Goal: Task Accomplishment & Management: Use online tool/utility

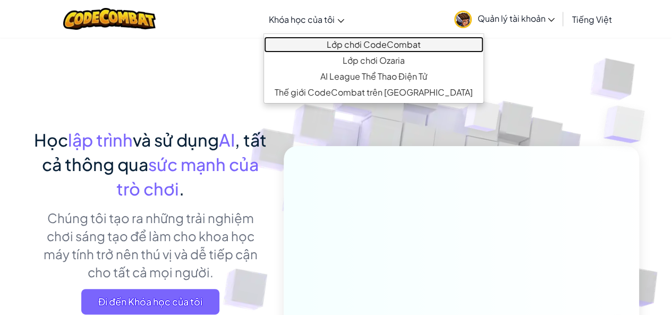
click at [337, 42] on link "Lớp chơi CodeCombat" at bounding box center [373, 45] width 219 height 16
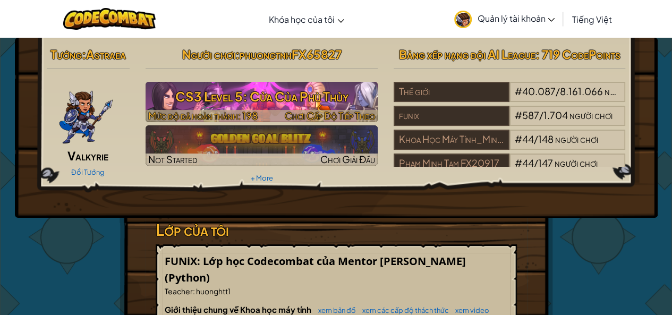
click at [306, 92] on h3 "CS3 Level 5: Cửa Của Phù Thủy" at bounding box center [262, 96] width 232 height 24
select select "vi"
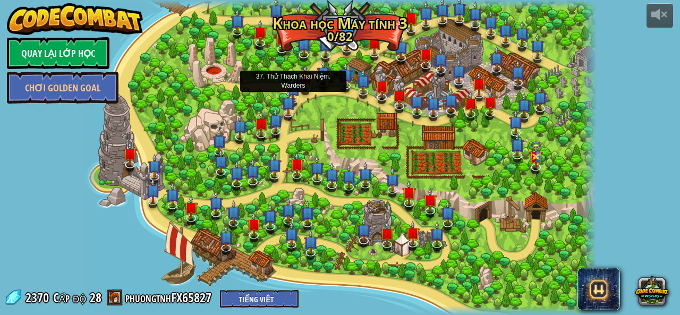
select select "vi"
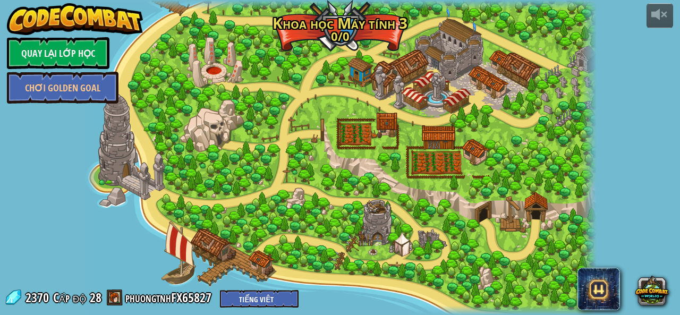
select select "vi"
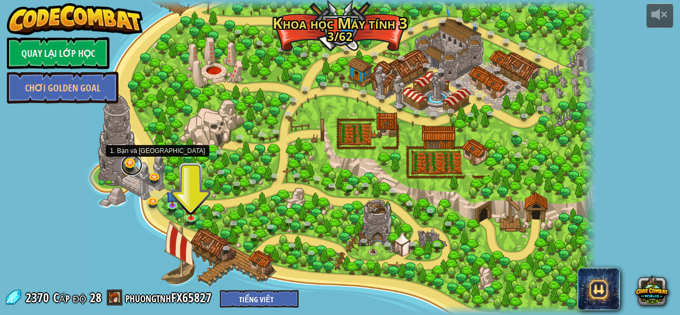
click at [129, 162] on link at bounding box center [131, 165] width 21 height 21
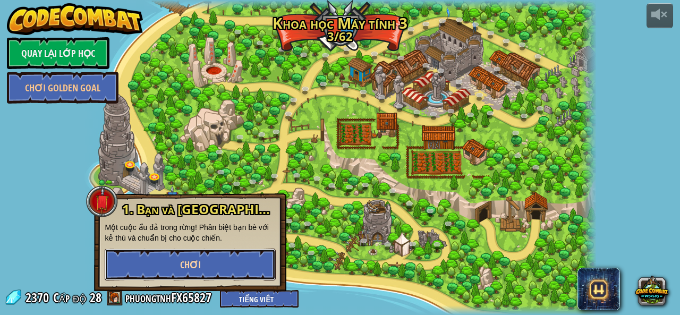
click at [185, 265] on span "Chơi" at bounding box center [190, 264] width 21 height 13
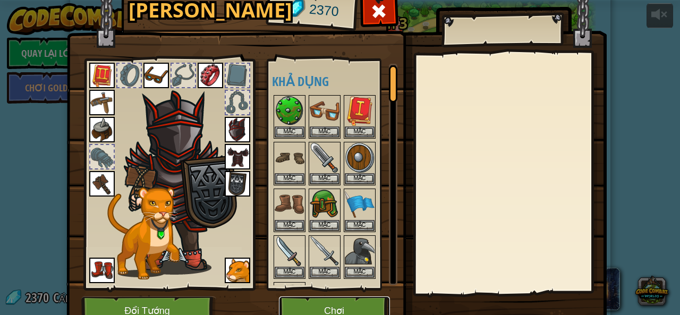
click at [318, 300] on button "Chơi" at bounding box center [334, 311] width 111 height 29
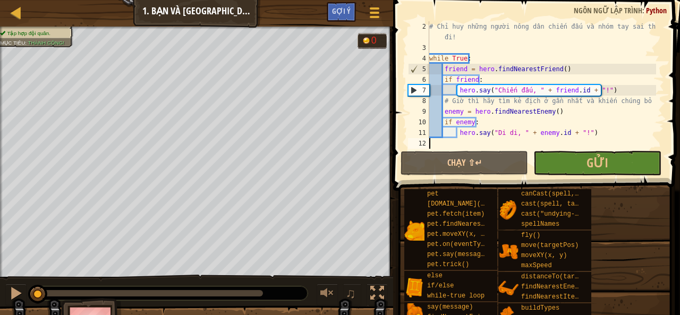
scroll to position [21, 0]
